Goal: Task Accomplishment & Management: Complete application form

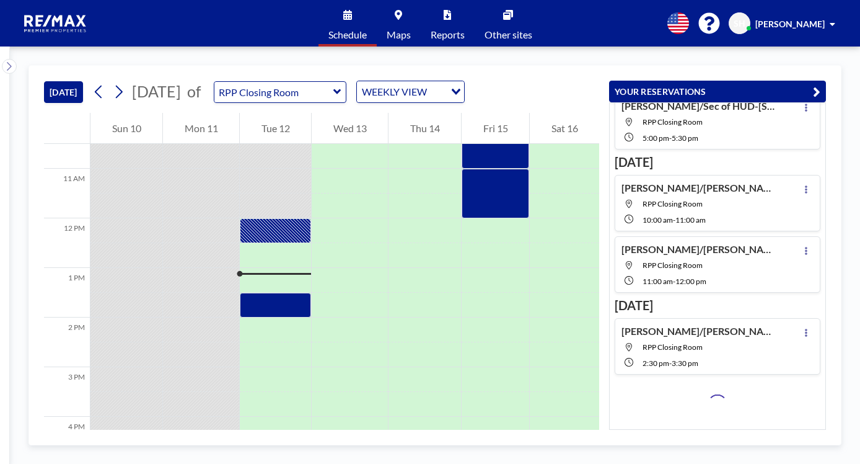
scroll to position [112, 0]
click at [125, 92] on icon at bounding box center [119, 91] width 12 height 19
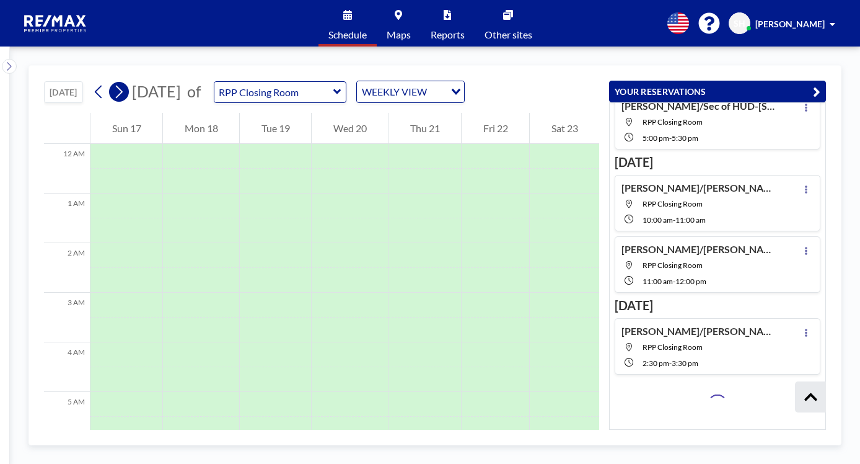
scroll to position [372, 0]
click at [121, 93] on icon at bounding box center [119, 91] width 12 height 19
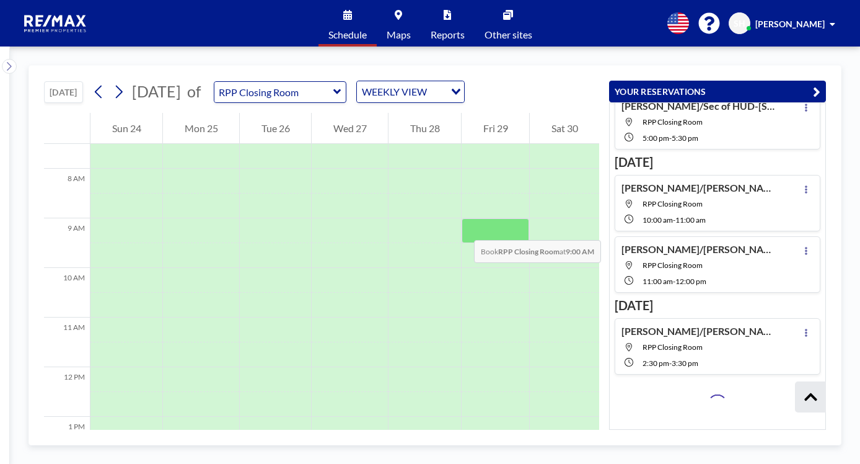
click at [462, 228] on div at bounding box center [496, 230] width 68 height 25
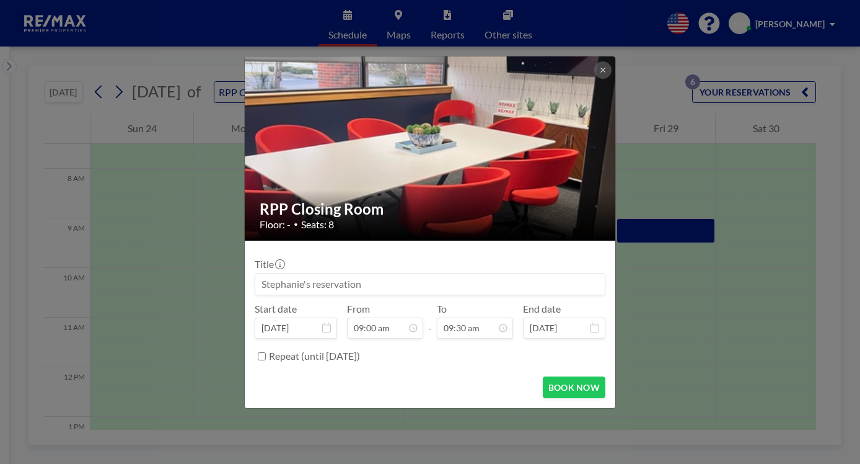
scroll to position [63, 0]
click at [324, 278] on input at bounding box center [430, 283] width 350 height 21
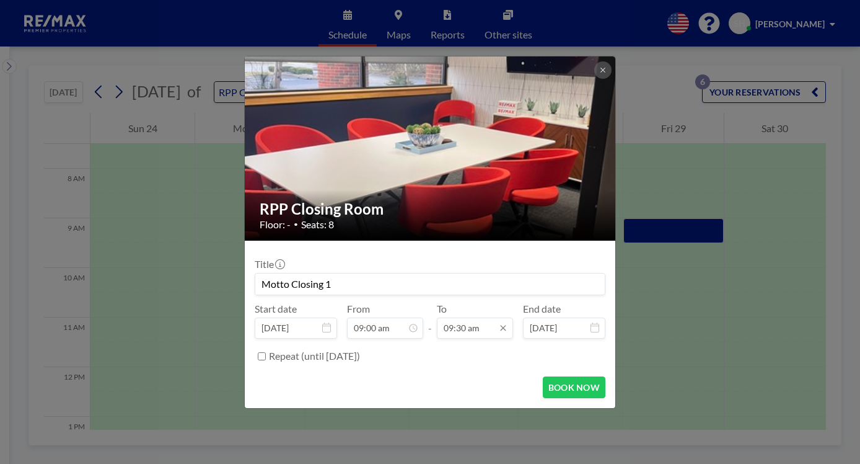
scroll to position [419, 0]
type input "Motto Closing 1"
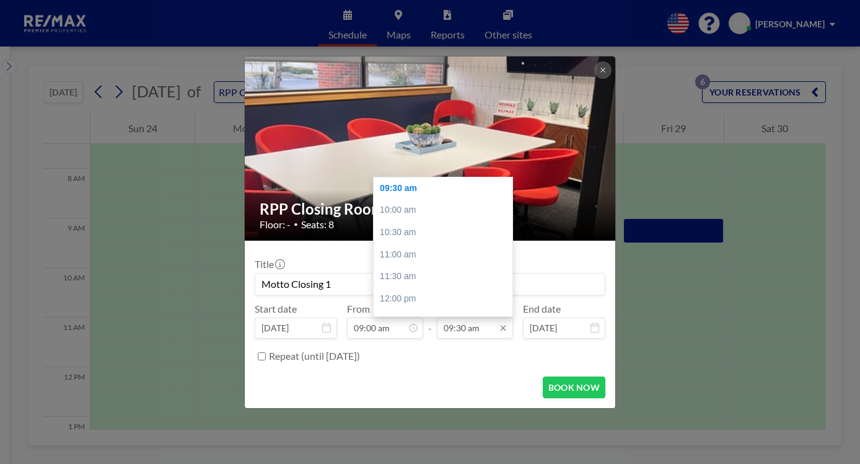
click at [461, 329] on input "09:30 am" at bounding box center [475, 327] width 76 height 21
click at [394, 207] on div "10:00 am" at bounding box center [446, 210] width 145 height 22
type input "10:00 am"
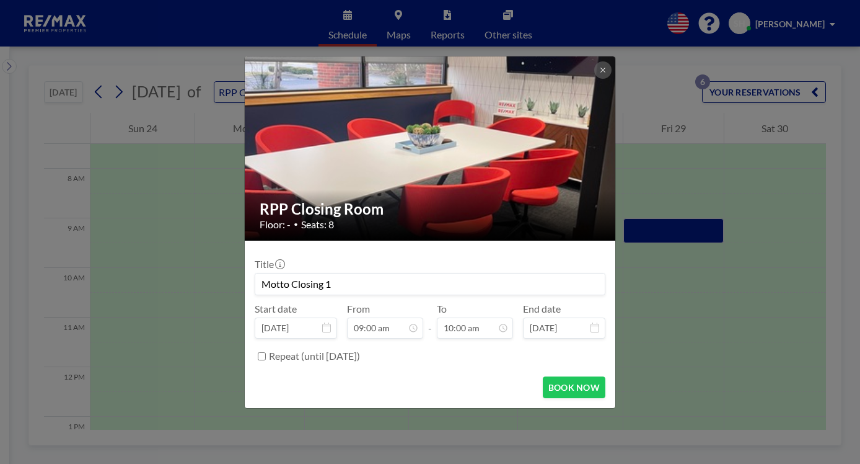
scroll to position [441, 0]
click at [572, 384] on button "BOOK NOW" at bounding box center [574, 387] width 63 height 22
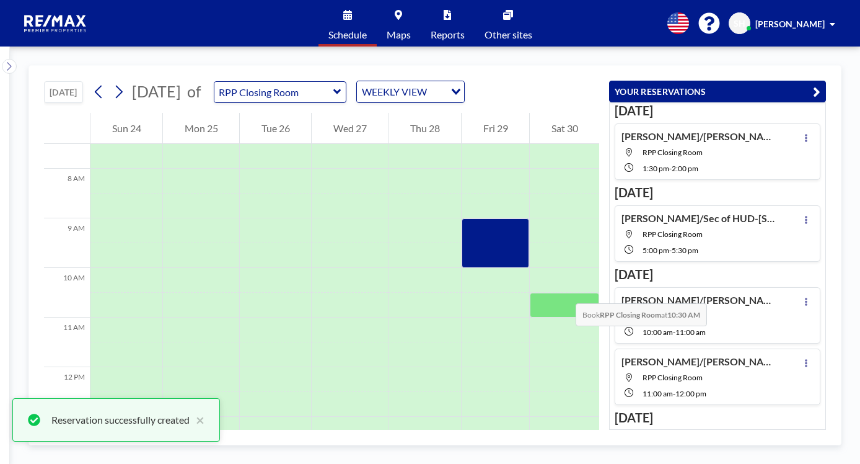
scroll to position [144, 0]
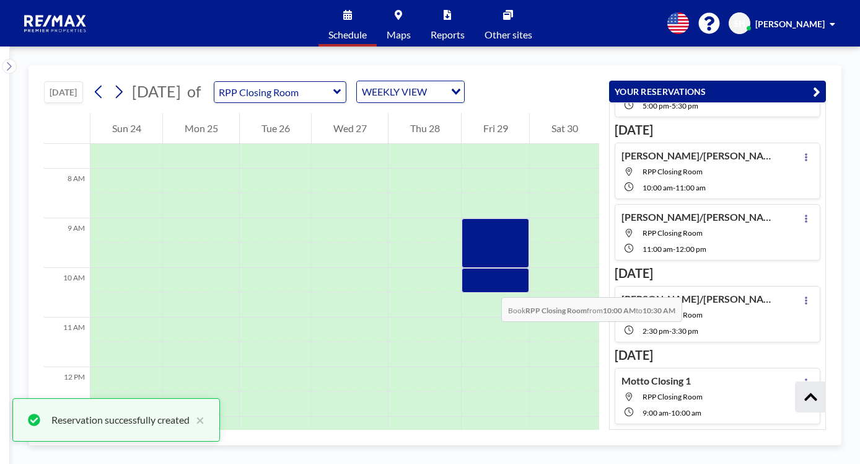
click at [489, 285] on div at bounding box center [496, 280] width 68 height 25
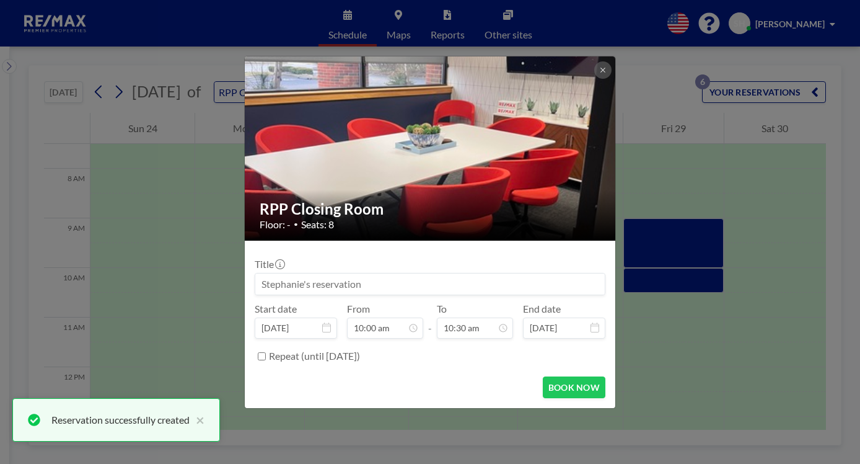
click at [321, 282] on input at bounding box center [430, 283] width 350 height 21
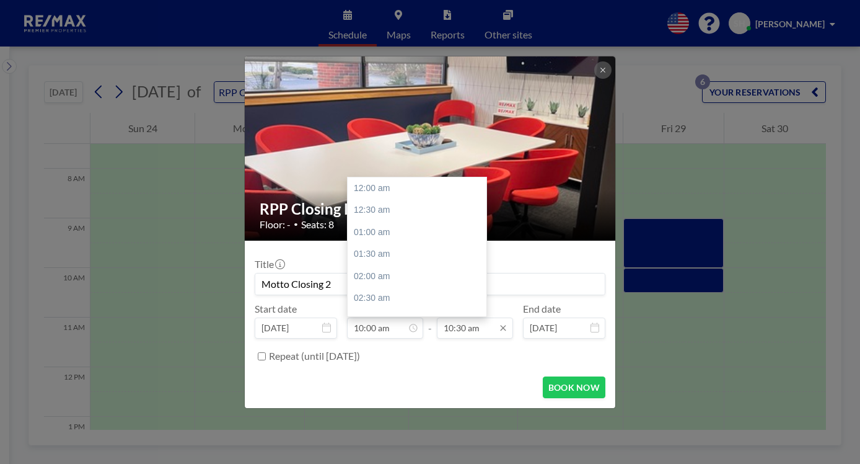
scroll to position [441, 0]
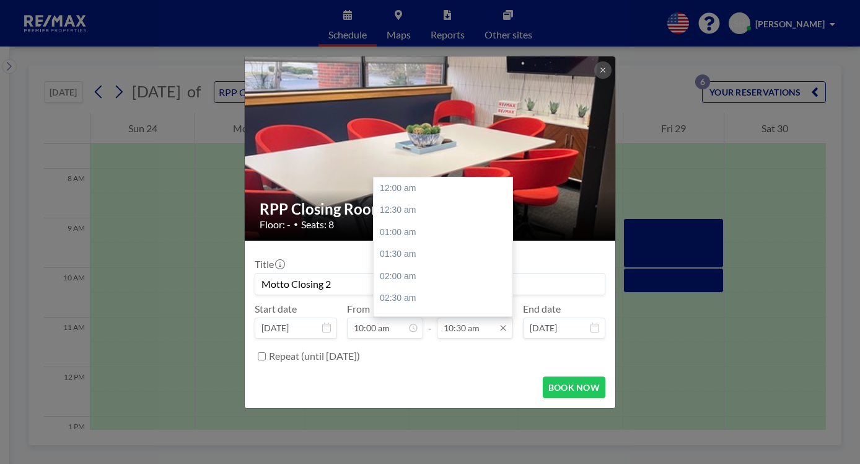
type input "Motto Closing 2"
click at [463, 327] on input "10:30 am" at bounding box center [475, 327] width 76 height 21
click at [404, 209] on div "11:00 am" at bounding box center [446, 211] width 145 height 22
type input "11:00 am"
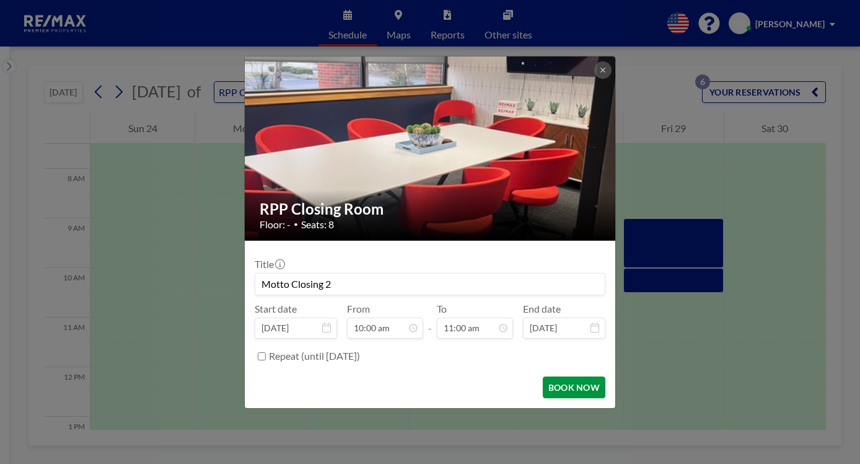
click at [586, 384] on button "BOOK NOW" at bounding box center [574, 387] width 63 height 22
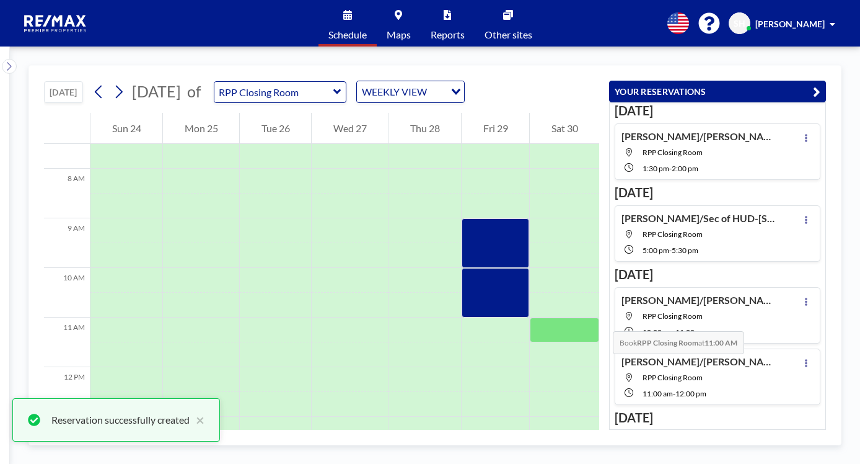
scroll to position [206, 0]
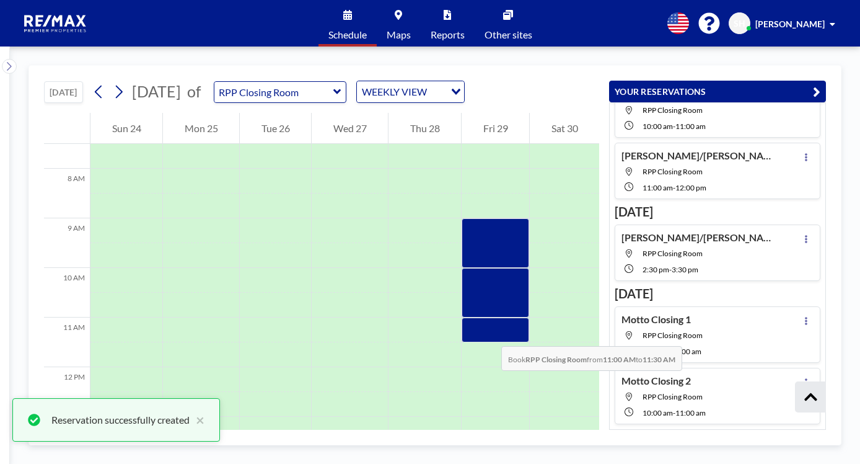
click at [489, 334] on div at bounding box center [496, 329] width 68 height 25
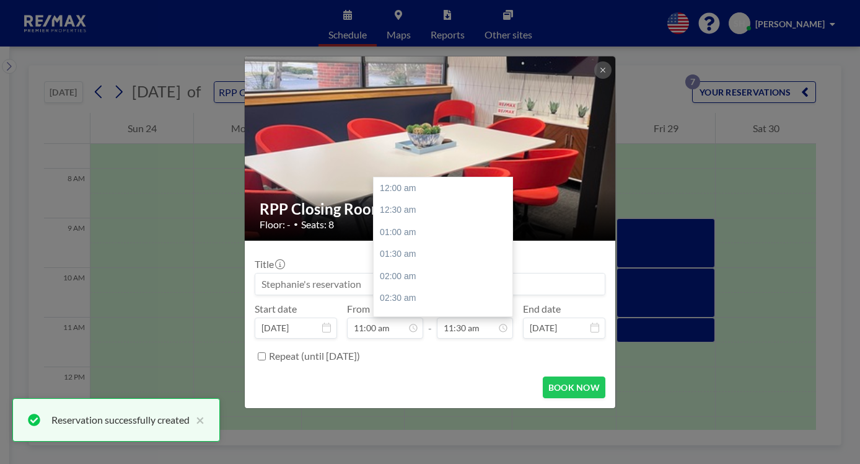
scroll to position [508, 0]
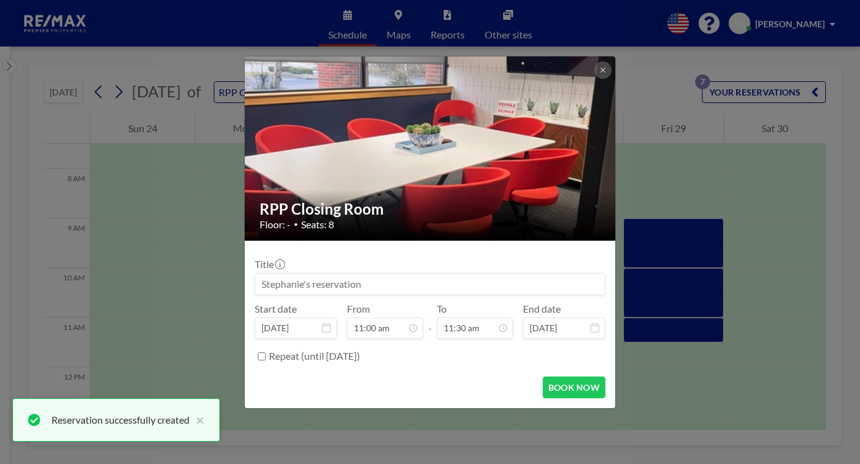
click at [305, 286] on input at bounding box center [430, 283] width 350 height 21
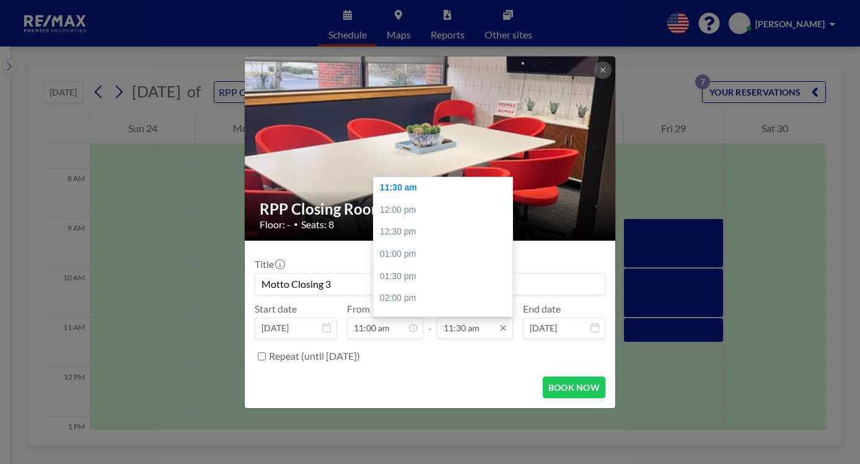
type input "Motto Closing 3"
click at [488, 330] on input "11:30 am" at bounding box center [475, 327] width 76 height 21
click at [404, 215] on div "12:00 pm" at bounding box center [446, 210] width 145 height 22
type input "12:00 pm"
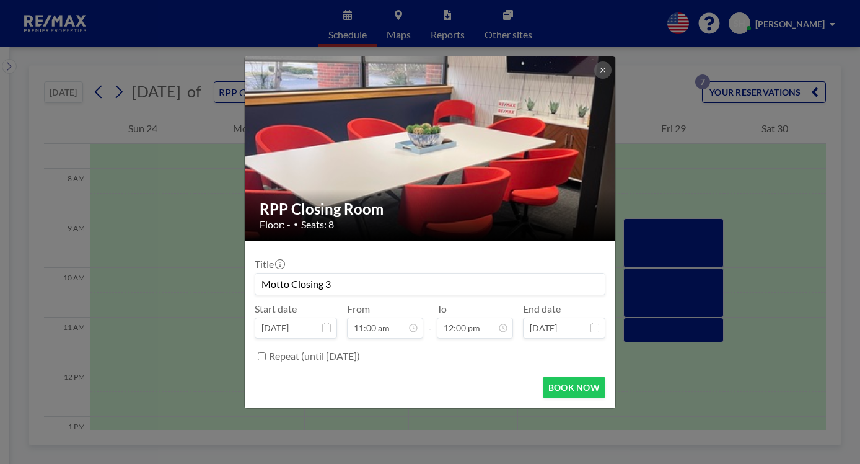
scroll to position [529, 0]
click at [559, 384] on button "BOOK NOW" at bounding box center [574, 387] width 63 height 22
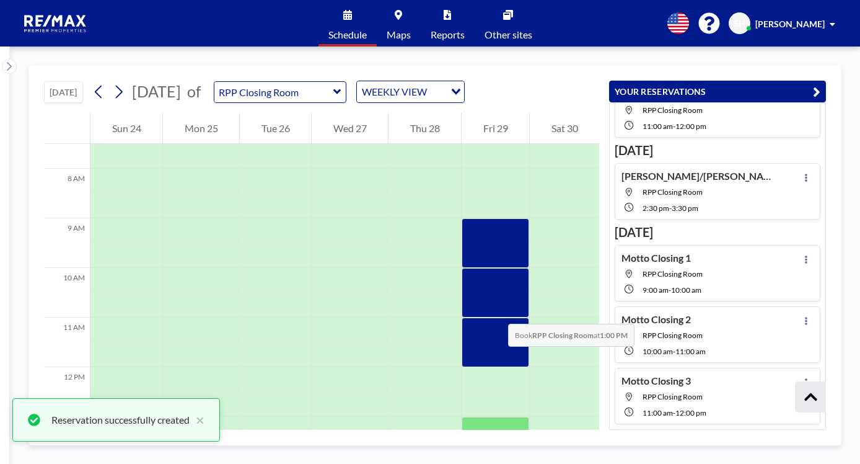
scroll to position [558, 0]
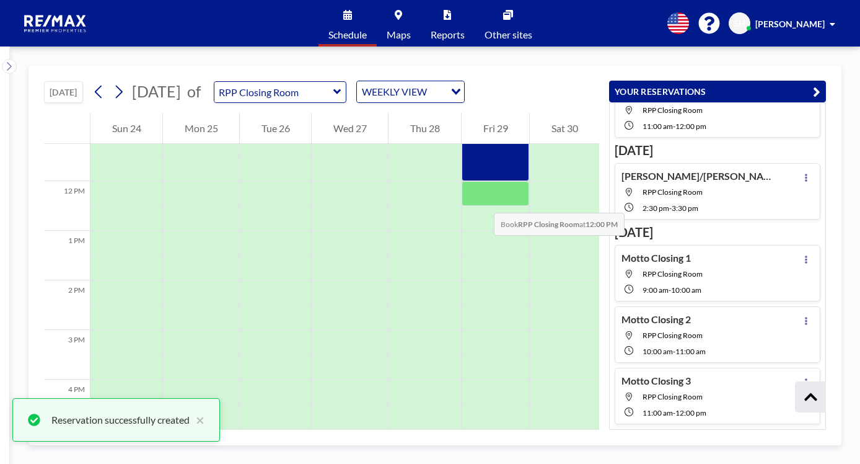
click at [482, 196] on div at bounding box center [496, 193] width 68 height 25
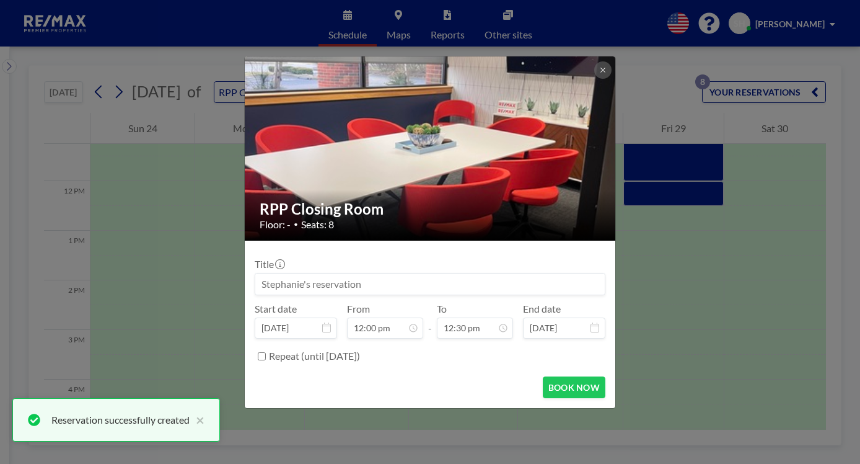
click at [324, 275] on input at bounding box center [430, 283] width 350 height 21
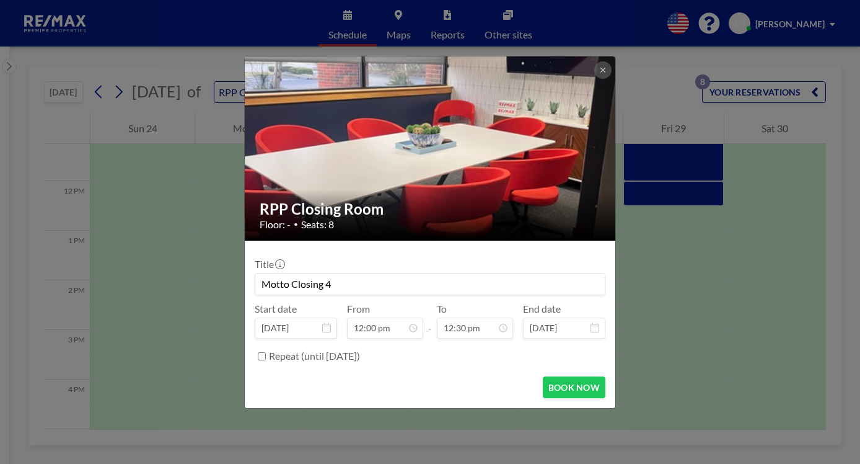
type input "Motto Closing 4"
click at [365, 298] on div "Title Motto Closing 4 Start date [DATE] From 12:00 pm - To 12:30 pm End date [D…" at bounding box center [430, 308] width 351 height 116
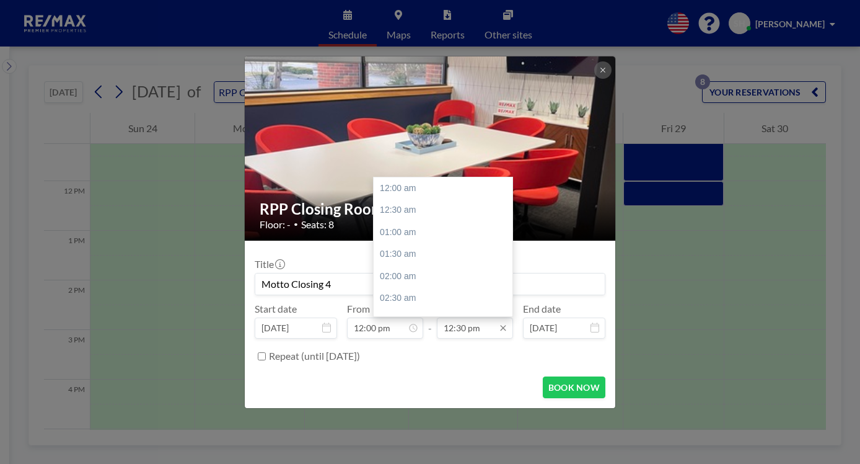
scroll to position [552, 0]
click at [471, 330] on input "12:30 pm" at bounding box center [475, 327] width 76 height 21
click at [410, 210] on div "01:00 pm" at bounding box center [446, 210] width 145 height 22
type input "01:00 pm"
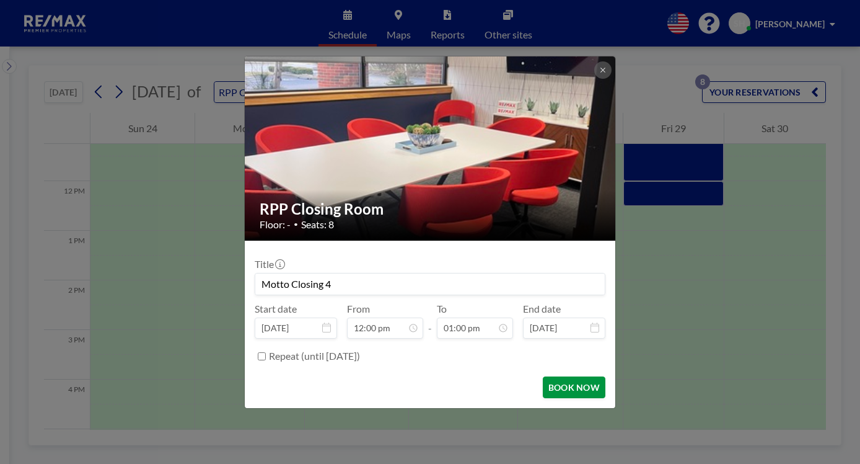
click at [581, 383] on button "BOOK NOW" at bounding box center [574, 387] width 63 height 22
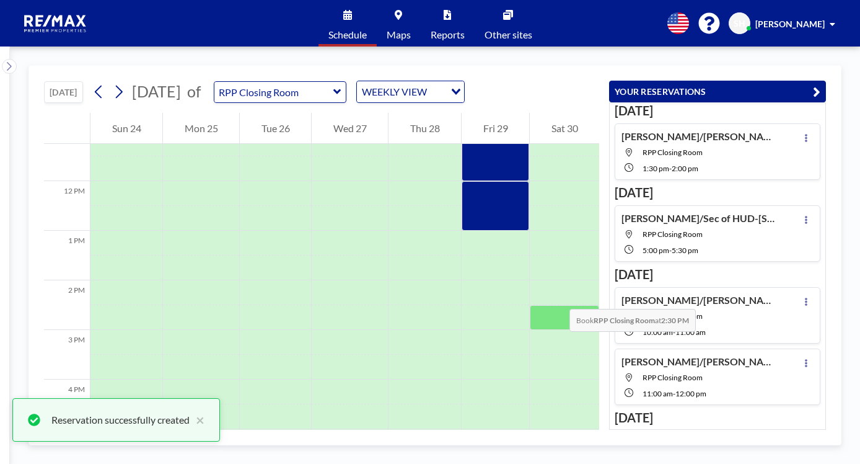
scroll to position [329, 0]
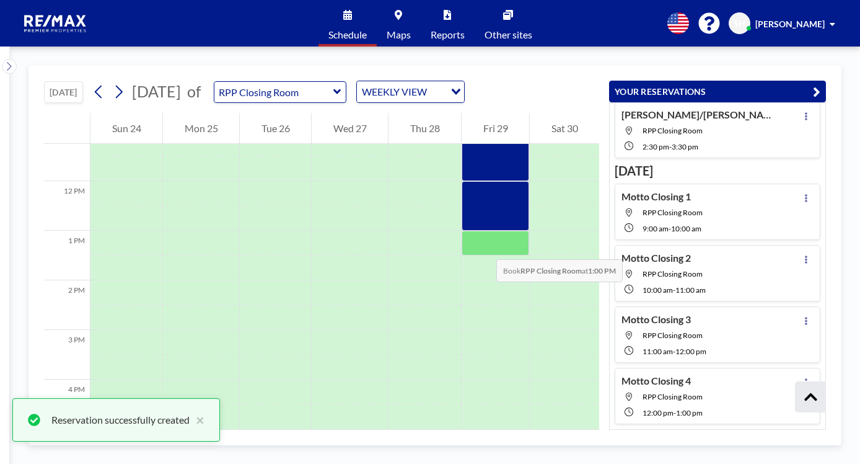
click at [485, 245] on div at bounding box center [496, 243] width 68 height 25
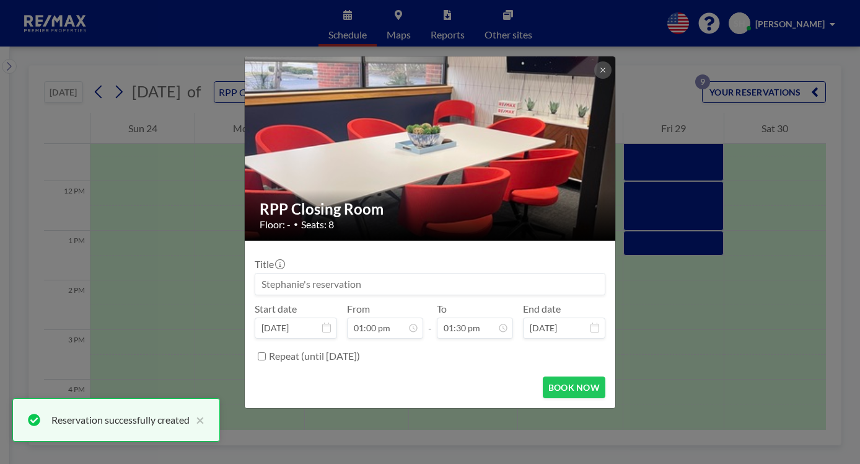
click at [355, 281] on input at bounding box center [430, 283] width 350 height 21
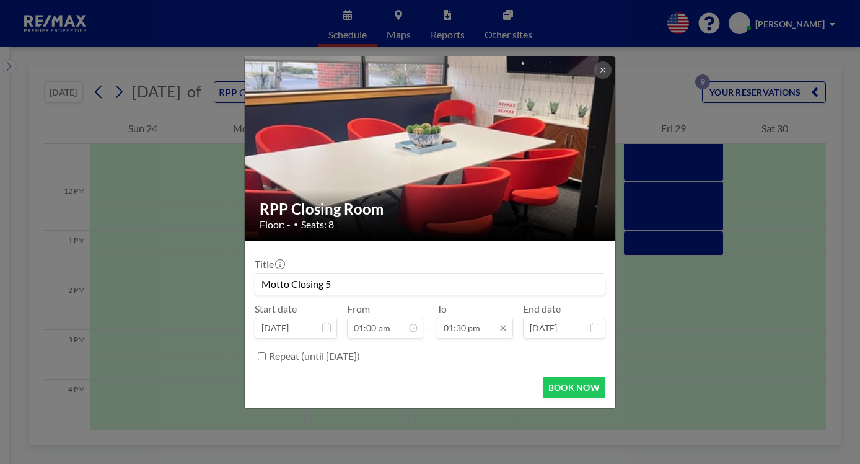
scroll to position [596, 0]
type input "Motto Closing 5"
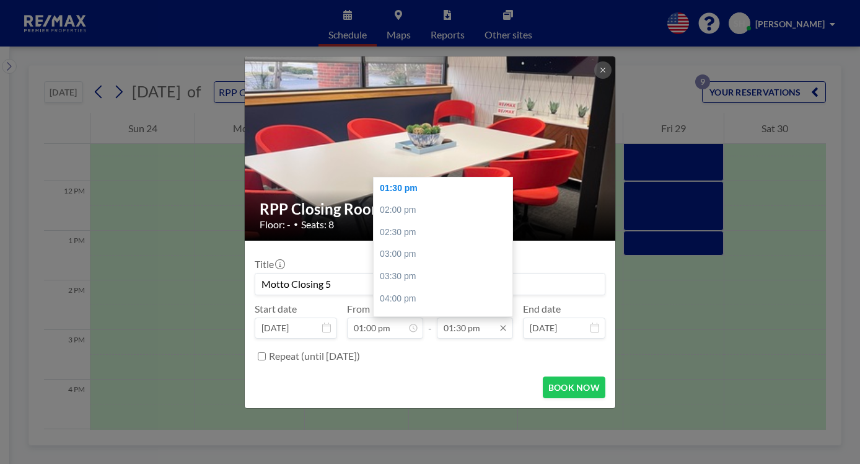
click at [468, 331] on input "01:30 pm" at bounding box center [475, 327] width 76 height 21
click at [397, 213] on div "02:00 pm" at bounding box center [446, 210] width 145 height 22
type input "02:00 pm"
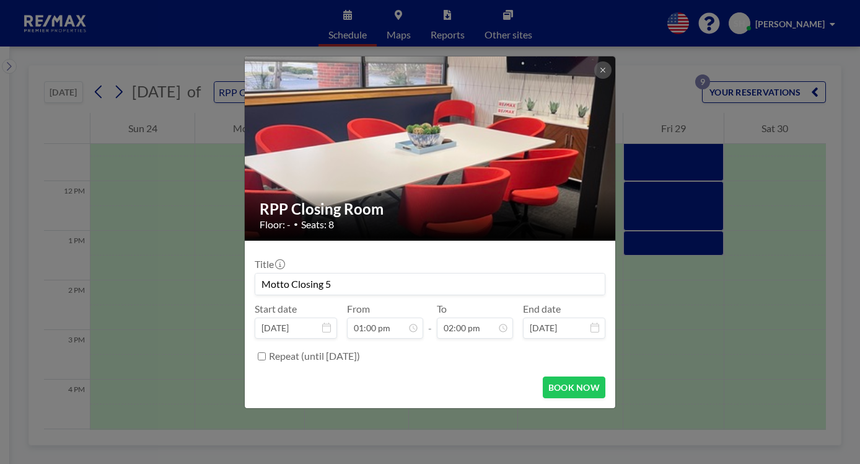
scroll to position [618, 0]
click at [573, 389] on button "BOOK NOW" at bounding box center [574, 387] width 63 height 22
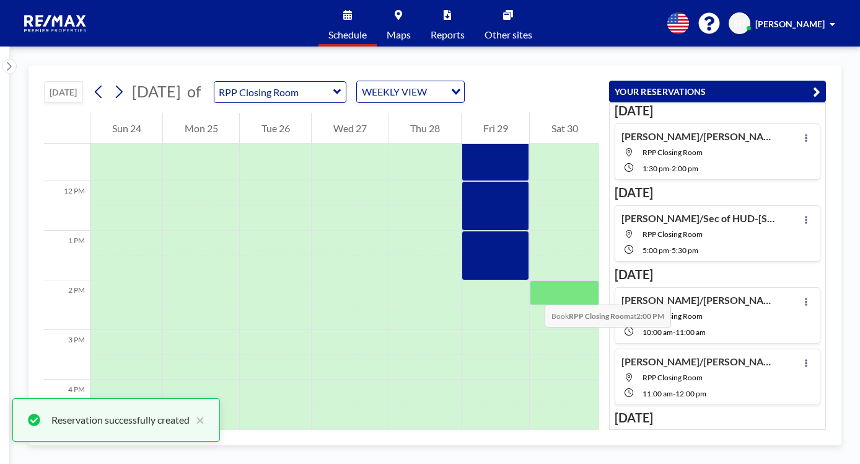
scroll to position [390, 0]
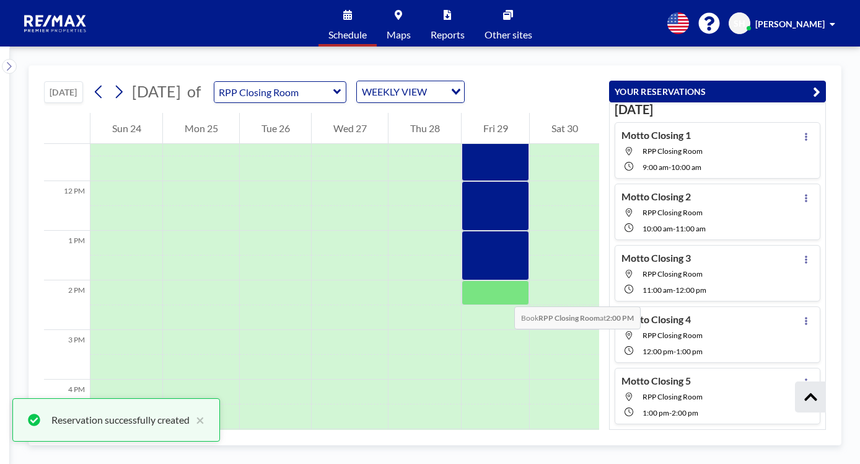
click at [502, 294] on div at bounding box center [496, 292] width 68 height 25
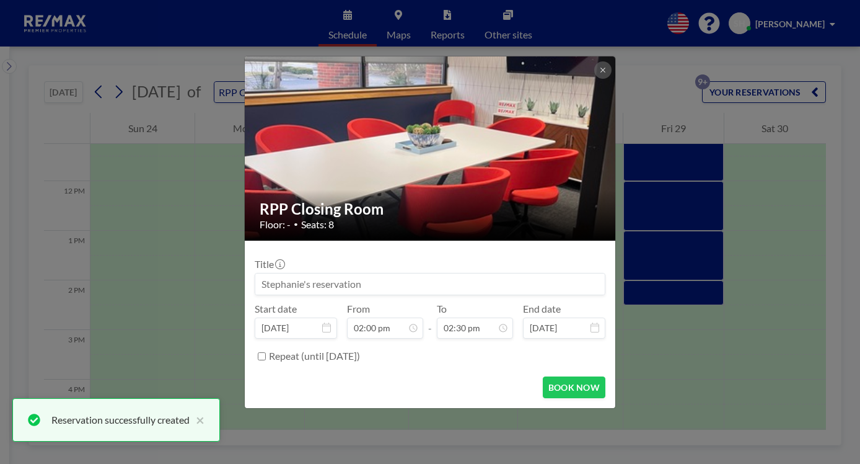
click at [400, 280] on input at bounding box center [430, 283] width 350 height 21
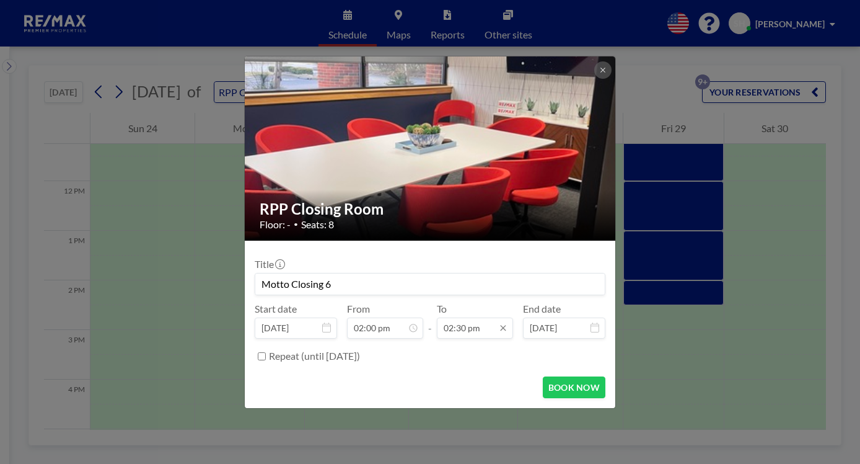
type input "Motto Closing 6"
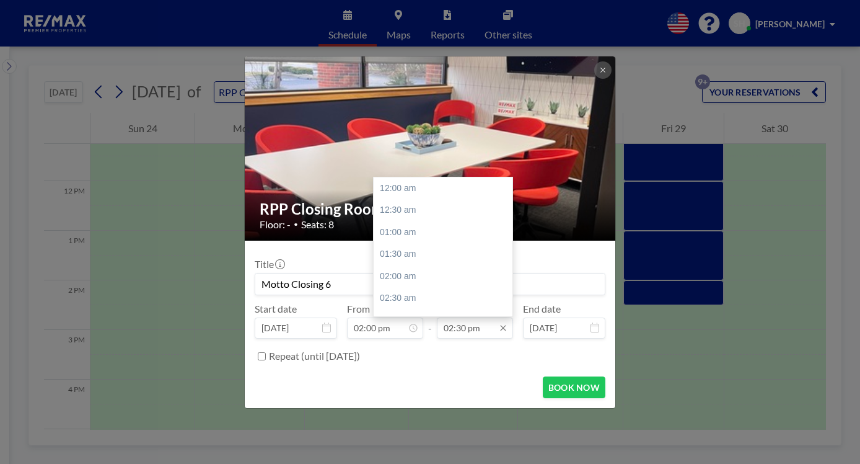
click at [455, 322] on input "02:30 pm" at bounding box center [475, 327] width 76 height 21
click at [405, 209] on div "03:00 pm" at bounding box center [446, 210] width 145 height 22
type input "03:00 pm"
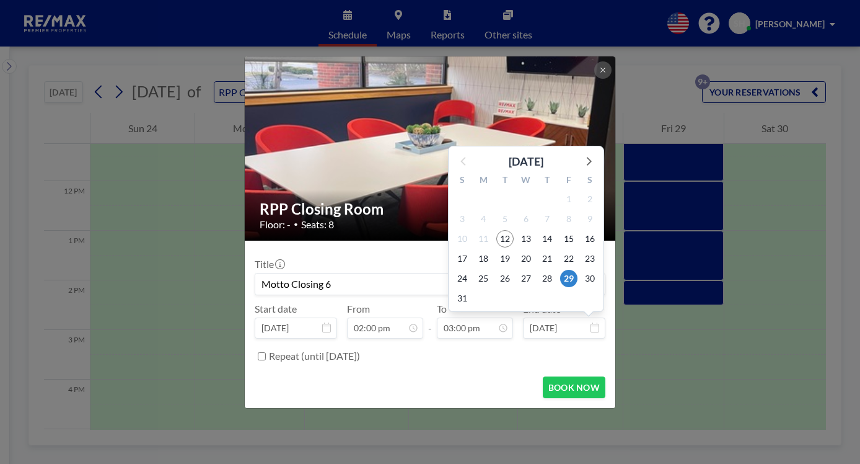
scroll to position [662, 0]
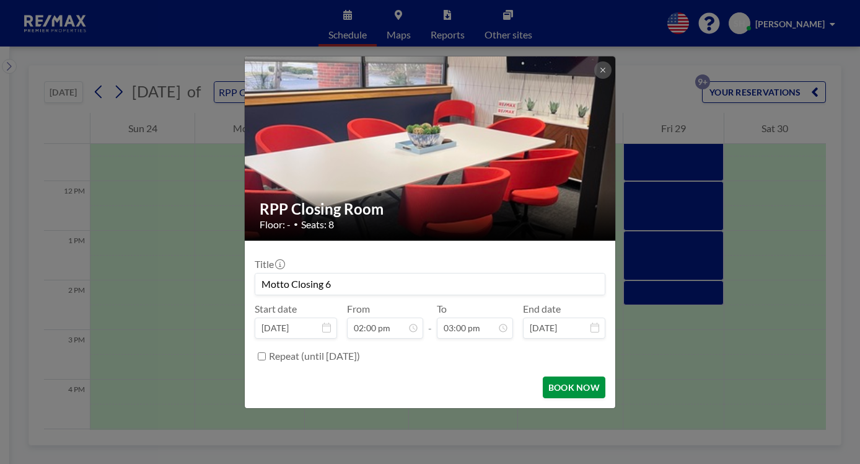
click at [560, 386] on button "BOOK NOW" at bounding box center [574, 387] width 63 height 22
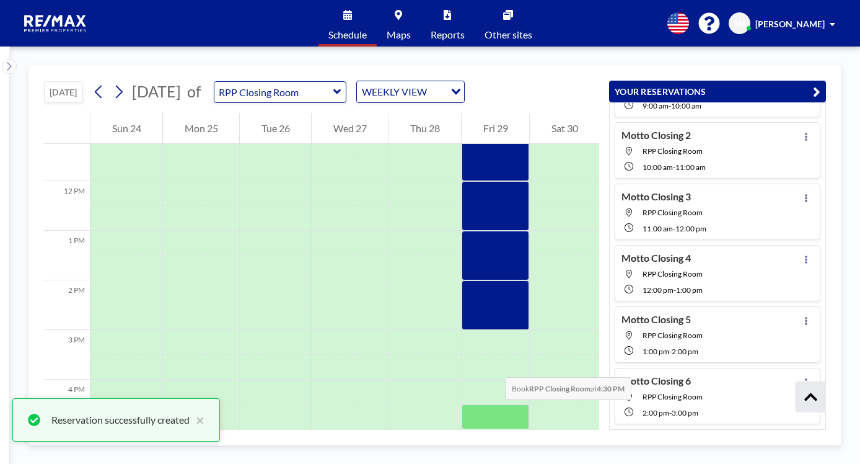
scroll to position [682, 0]
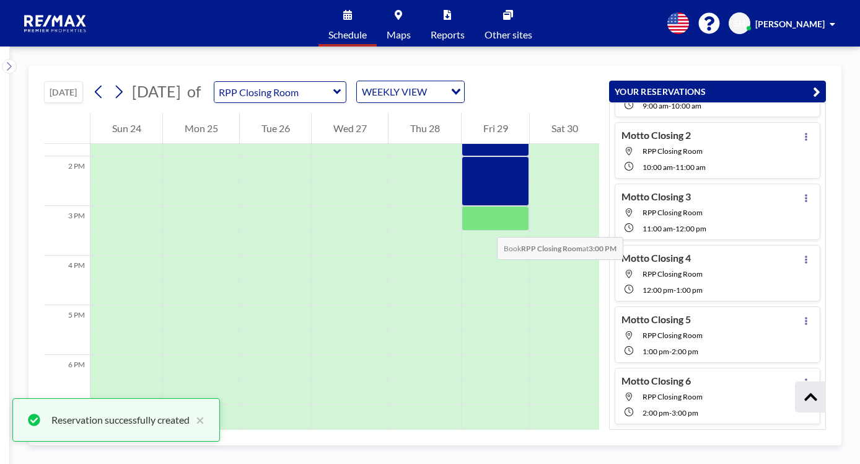
click at [485, 223] on div at bounding box center [496, 218] width 68 height 25
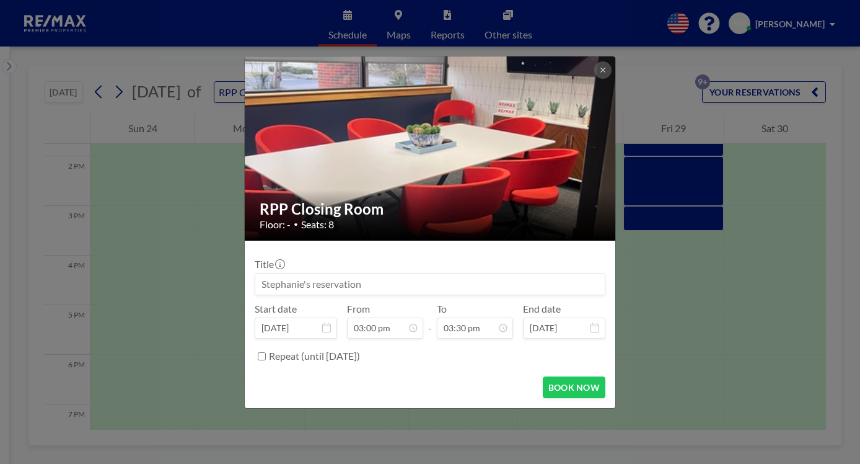
click at [304, 281] on input at bounding box center [430, 283] width 350 height 21
type input "Motto Closing 7"
click at [461, 337] on input "03:30 pm" at bounding box center [475, 327] width 76 height 21
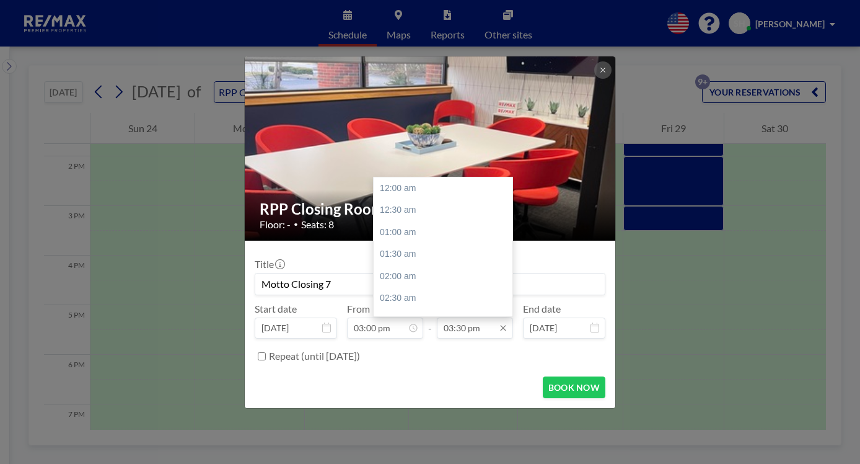
scroll to position [684, 0]
click at [408, 214] on div "04:00 pm" at bounding box center [446, 211] width 145 height 22
type input "04:00 pm"
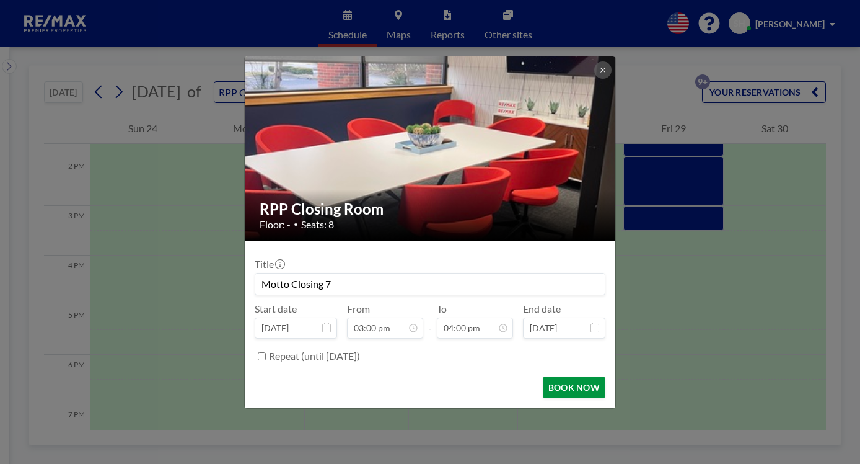
click at [567, 384] on button "BOOK NOW" at bounding box center [574, 387] width 63 height 22
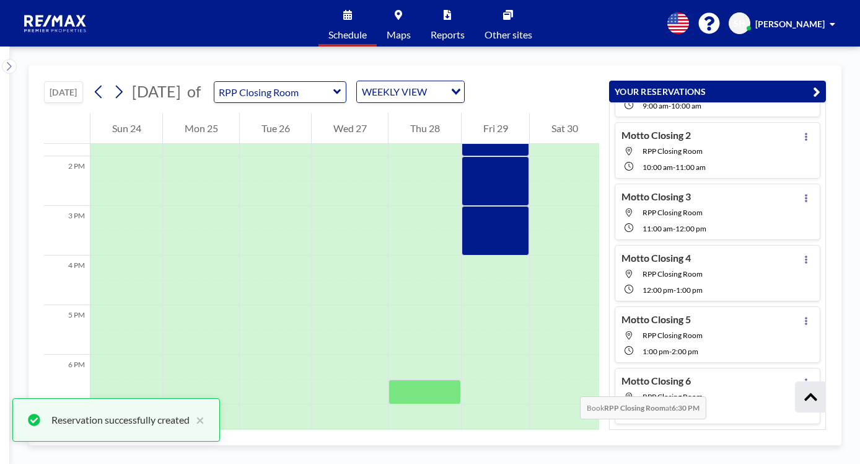
scroll to position [0, 0]
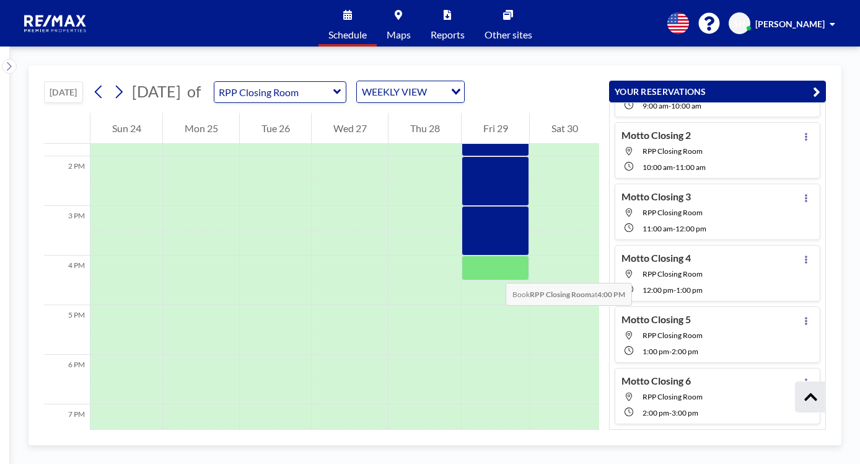
click at [493, 268] on div at bounding box center [496, 267] width 68 height 25
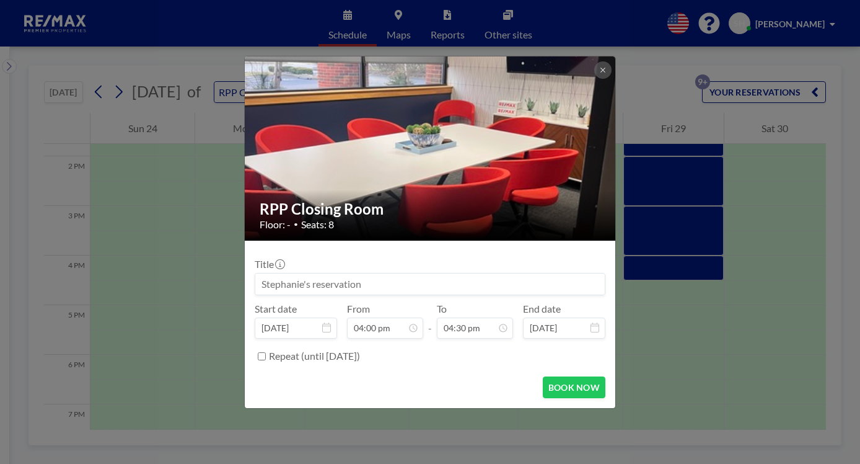
click at [306, 287] on input at bounding box center [430, 283] width 350 height 21
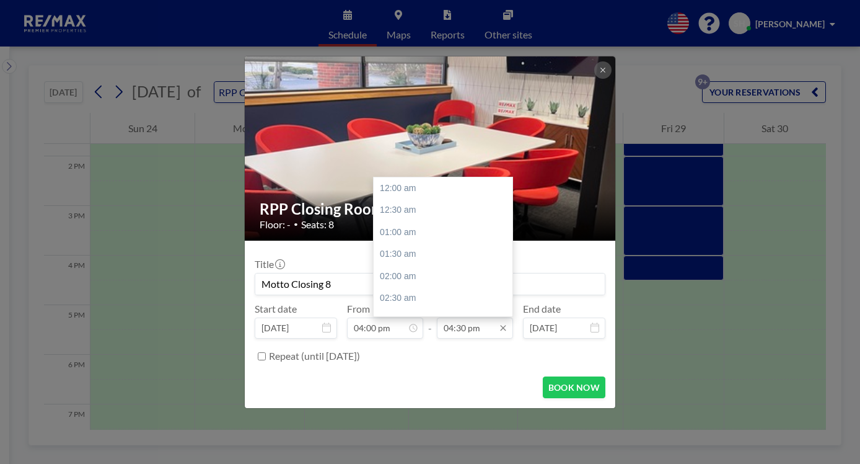
scroll to position [728, 0]
type input "Motto Closing 8"
click at [462, 328] on input "04:30 pm" at bounding box center [475, 327] width 76 height 21
click at [419, 214] on div "05:00 pm" at bounding box center [446, 210] width 145 height 22
type input "05:00 pm"
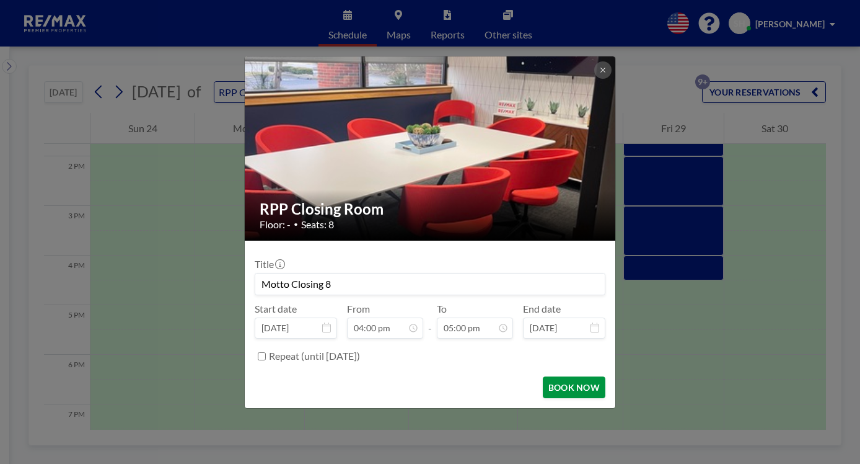
click at [585, 392] on button "BOOK NOW" at bounding box center [574, 387] width 63 height 22
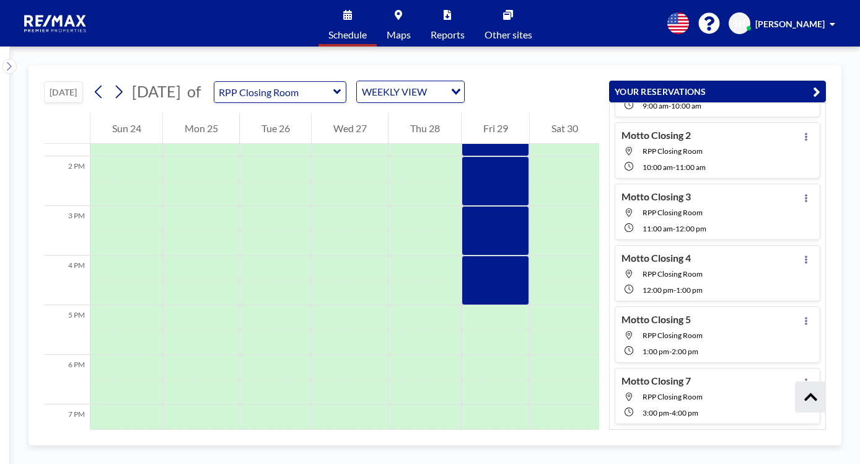
scroll to position [451, 0]
click at [102, 94] on icon at bounding box center [99, 91] width 12 height 19
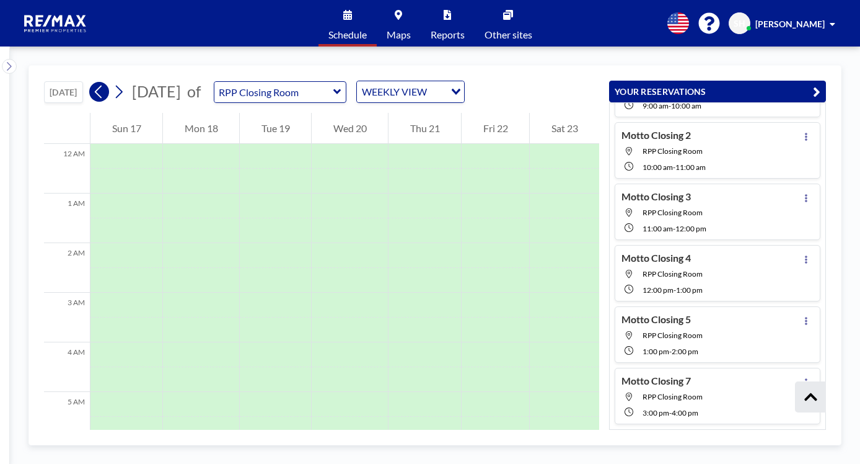
scroll to position [372, 0]
click at [102, 95] on icon at bounding box center [98, 92] width 7 height 13
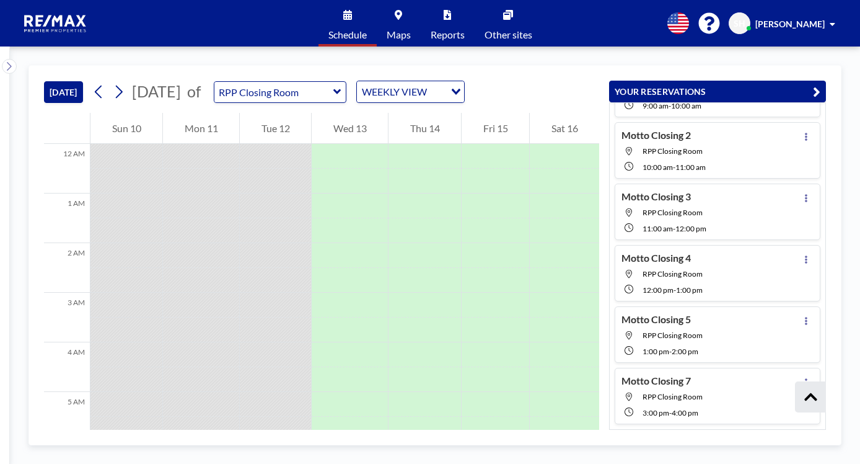
scroll to position [645, 0]
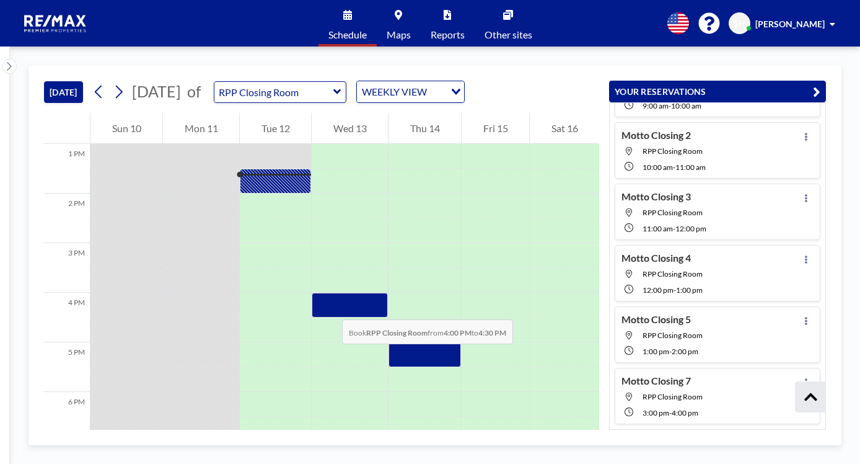
click at [330, 307] on div at bounding box center [350, 305] width 76 height 25
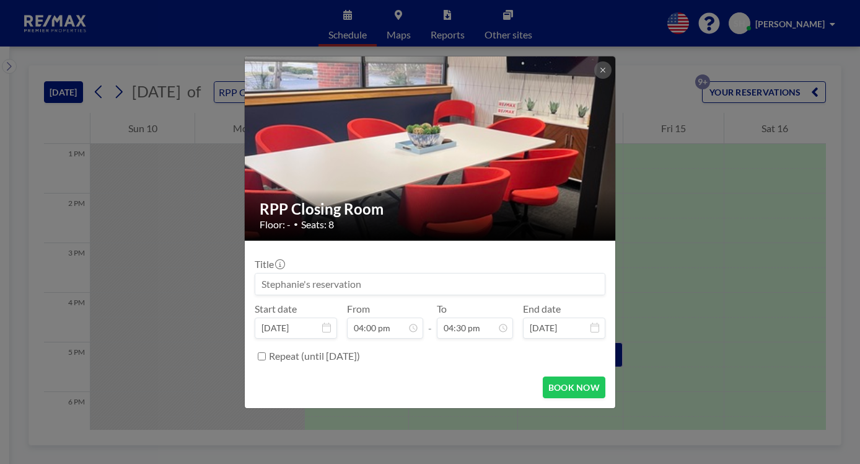
click at [324, 283] on input at bounding box center [430, 283] width 350 height 21
click at [321, 282] on input at bounding box center [430, 283] width 350 height 21
click at [446, 286] on input "Clarifin/[PERSON_NAME]-[STREET_ADDRESS][PERSON_NAME]-Seller [PERSON_NAME]" at bounding box center [430, 283] width 350 height 21
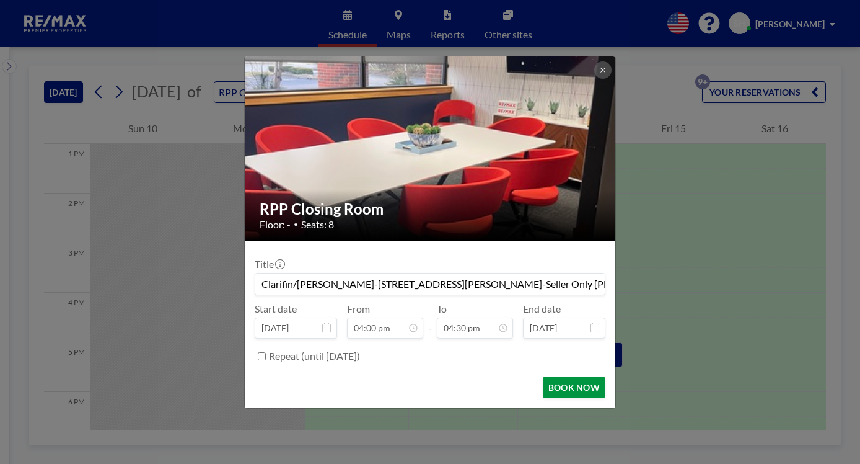
type input "Clarifin/[PERSON_NAME]-[STREET_ADDRESS][PERSON_NAME]-Seller Only [PERSON_NAME]"
click at [572, 388] on button "BOOK NOW" at bounding box center [574, 387] width 63 height 22
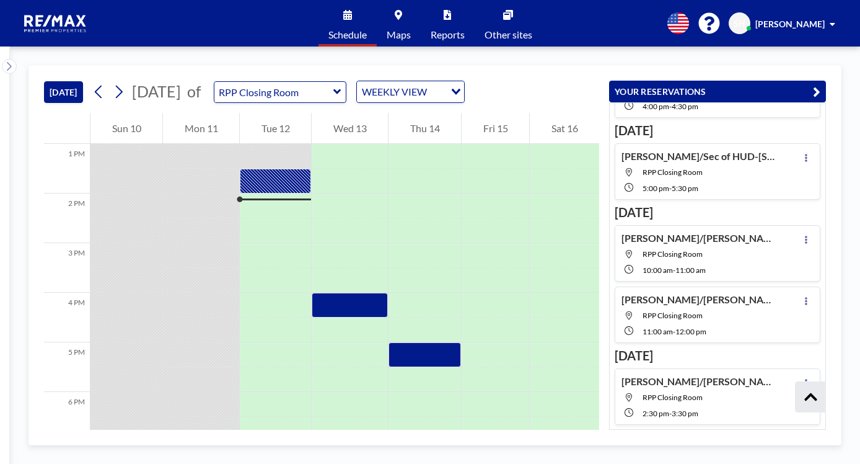
scroll to position [124, 0]
